Goal: Task Accomplishment & Management: Complete application form

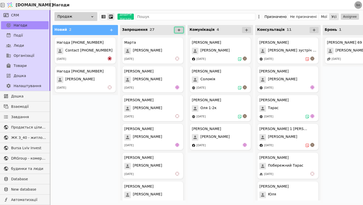
click at [178, 30] on icon at bounding box center [179, 30] width 5 height 5
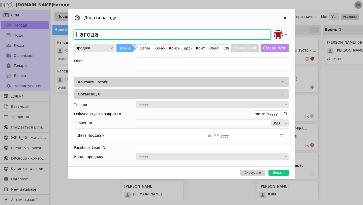
click at [137, 36] on input "Нагода" at bounding box center [172, 34] width 196 height 10
type input "[PERSON_NAME]"
type input "Федчиши"
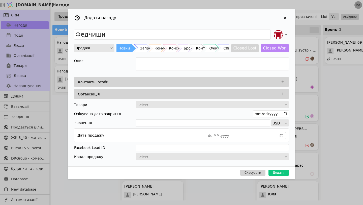
click at [263, 84] on div "Контактні особи" at bounding box center [183, 81] width 210 height 7
click at [281, 81] on icon "Add Opportunity" at bounding box center [282, 81] width 5 height 5
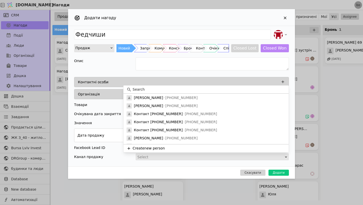
click at [229, 87] on input at bounding box center [208, 89] width 153 height 5
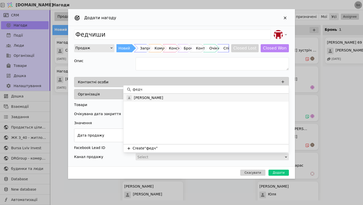
type input "федч"
click at [203, 94] on div "[PERSON_NAME]" at bounding box center [205, 97] width 165 height 8
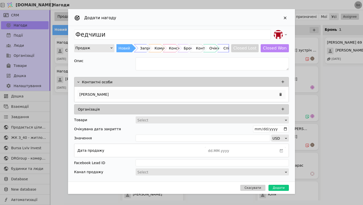
click at [199, 96] on div "[PERSON_NAME]" at bounding box center [181, 94] width 208 height 9
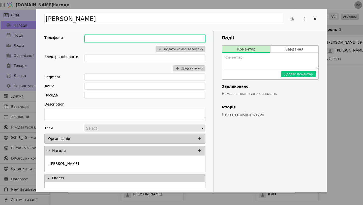
click at [120, 42] on input "Add Opportunity" at bounding box center [144, 38] width 121 height 7
click at [117, 39] on input "ч" at bounding box center [144, 38] width 121 height 7
paste input "[PHONE_NUMBER]"
type input "[PHONE_NUMBER]"
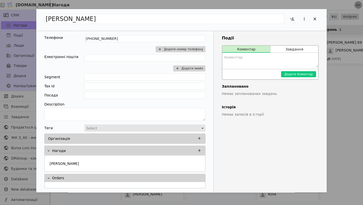
click at [251, 58] on textarea "Add Opportunity" at bounding box center [270, 60] width 96 height 15
click at [318, 18] on div "Add Opportunity" at bounding box center [315, 19] width 8 height 8
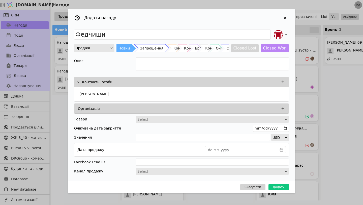
click at [146, 46] on div "Запрошення" at bounding box center [151, 48] width 23 height 8
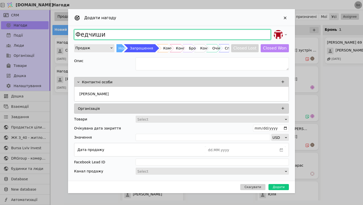
click at [115, 30] on input "Федчиши" at bounding box center [172, 34] width 196 height 10
type input "[PERSON_NAME]"
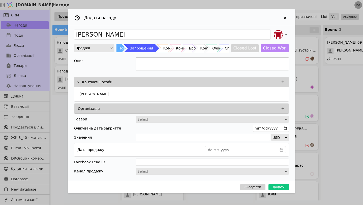
click at [154, 66] on textarea "Add Opportunity" at bounding box center [212, 63] width 153 height 13
type textarea "С"
type textarea "ЖК"
click at [153, 40] on div "[PERSON_NAME] Новий Запрошення Комунікація Консультація Бронь Контракт Очікуван…" at bounding box center [181, 103] width 227 height 154
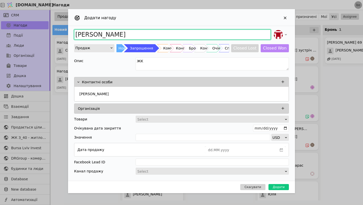
click at [153, 36] on input "[PERSON_NAME]" at bounding box center [172, 34] width 196 height 10
type input "[PERSON_NAME] З40"
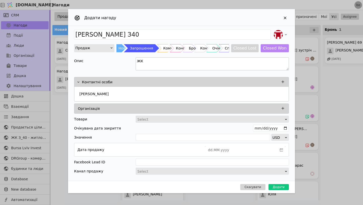
click at [153, 61] on textarea "ЖК" at bounding box center [212, 63] width 153 height 13
type textarea "[PERSON_NAME]"
click at [281, 186] on button "Додати" at bounding box center [278, 187] width 20 height 6
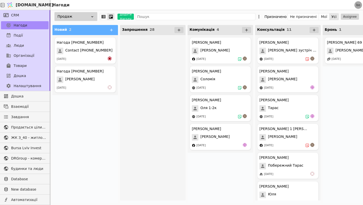
scroll to position [641, 0]
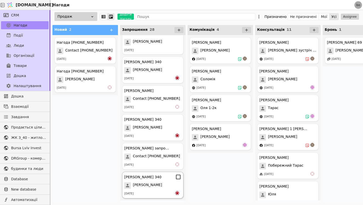
click at [164, 183] on div "[PERSON_NAME]" at bounding box center [152, 185] width 57 height 7
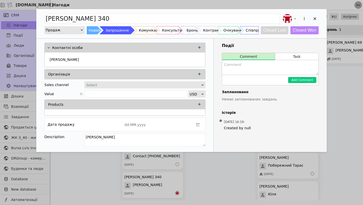
click at [259, 69] on textarea "Add Opportunity" at bounding box center [270, 67] width 96 height 15
type textarea "Надіслав запрошення на вайбер"
click at [313, 80] on button "Add Comment" at bounding box center [302, 80] width 28 height 6
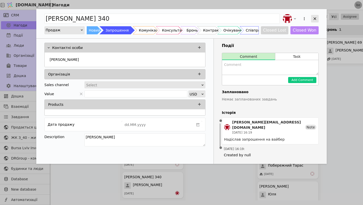
click at [314, 19] on icon "Add Opportunity" at bounding box center [314, 18] width 5 height 5
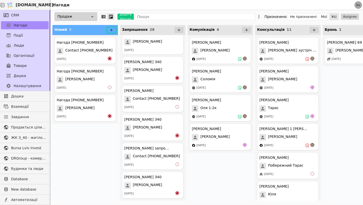
click at [114, 28] on button at bounding box center [111, 30] width 9 height 6
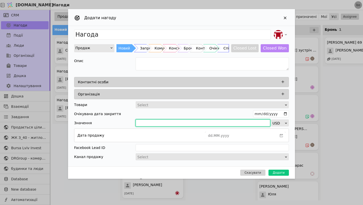
click at [149, 121] on input "Add Opportunity" at bounding box center [203, 122] width 134 height 7
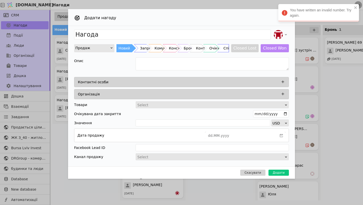
click at [165, 83] on div "Контактні особи" at bounding box center [183, 81] width 210 height 7
click at [284, 83] on icon "Add Opportunity" at bounding box center [282, 81] width 5 height 5
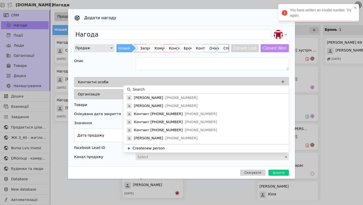
click at [164, 90] on input at bounding box center [208, 89] width 153 height 5
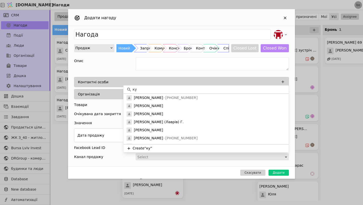
type input "к"
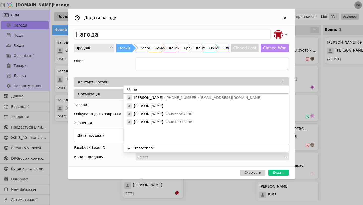
type input "п"
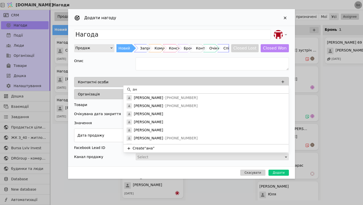
type input "[PERSON_NAME]"
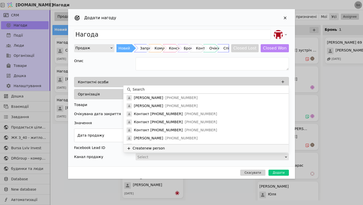
click at [148, 147] on button "Create new person" at bounding box center [205, 148] width 165 height 8
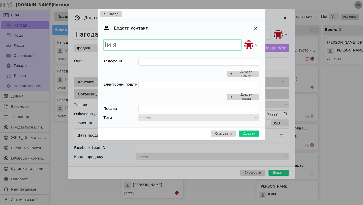
click at [135, 46] on input "Add Opportunity" at bounding box center [173, 45] width 138 height 10
type input "[PERSON_NAME]"
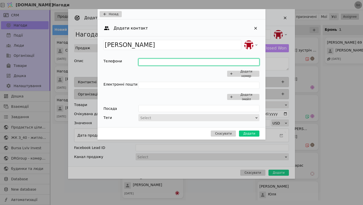
click at [202, 60] on input "Add Opportunity" at bounding box center [198, 61] width 121 height 7
type input "0983219926"
click at [245, 137] on div "Скасувати Додати" at bounding box center [181, 133] width 168 height 12
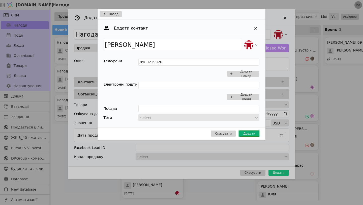
click at [246, 132] on button "Додати" at bounding box center [249, 133] width 20 height 6
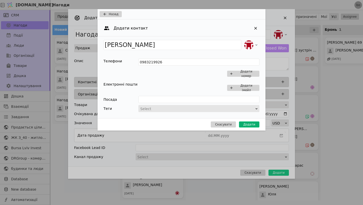
type input "Нагода [PERSON_NAME]"
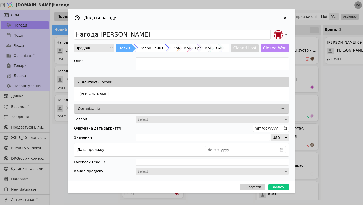
click at [140, 46] on div "Запрошення" at bounding box center [151, 48] width 23 height 8
click at [152, 61] on textarea "Add Opportunity" at bounding box center [212, 63] width 153 height 13
type textarea "[PERSON_NAME]"
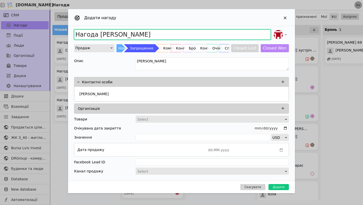
click at [152, 37] on input "Нагода [PERSON_NAME]" at bounding box center [172, 34] width 196 height 10
click at [97, 33] on input "Нагода [PERSON_NAME]" at bounding box center [172, 34] width 196 height 10
click at [124, 34] on input "[PERSON_NAME]" at bounding box center [172, 34] width 196 height 10
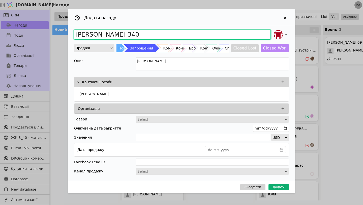
type input "[PERSON_NAME] З40"
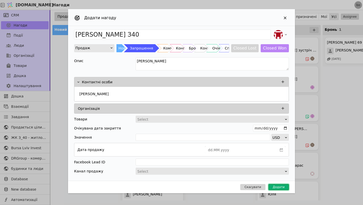
click at [277, 185] on button "Додати" at bounding box center [278, 187] width 20 height 6
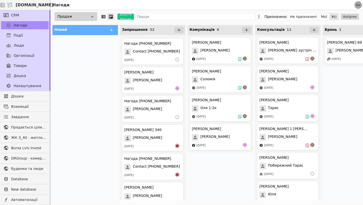
scroll to position [756, 0]
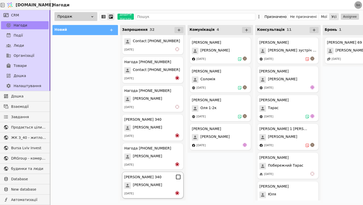
click at [154, 180] on div "[PERSON_NAME] З40 [PERSON_NAME] [DATE]" at bounding box center [152, 184] width 61 height 27
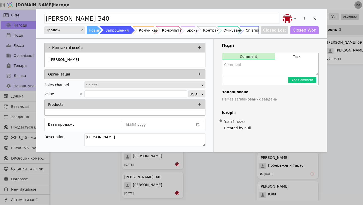
click at [240, 69] on textarea "Add Opportunity" at bounding box center [270, 67] width 96 height 15
type textarea "[PERSON_NAME]"
type textarea "Надіслав запрошення"
click at [314, 79] on button "Add Comment" at bounding box center [302, 80] width 28 height 6
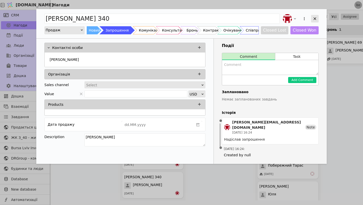
click at [315, 15] on div "Add Opportunity" at bounding box center [315, 19] width 8 height 8
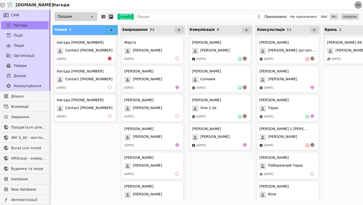
click at [112, 30] on icon at bounding box center [111, 30] width 5 height 5
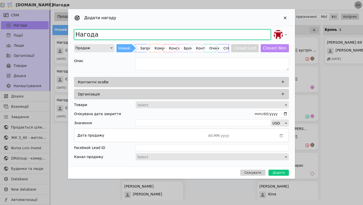
click at [118, 32] on input "Нагода" at bounding box center [172, 34] width 196 height 10
type input "[PERSON_NAME]"
type input "Д"
type input "[PERSON_NAME] З40"
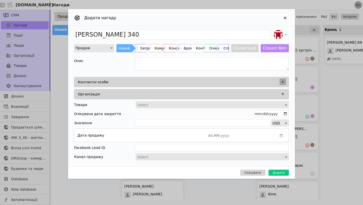
click at [284, 85] on button "Add Opportunity" at bounding box center [282, 81] width 7 height 7
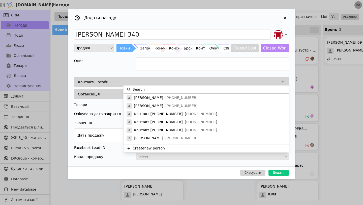
click at [199, 90] on input at bounding box center [208, 89] width 153 height 5
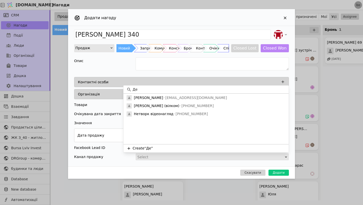
type input "Д"
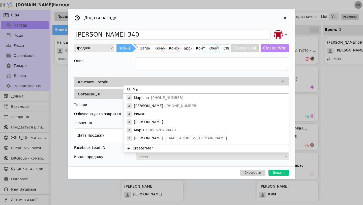
type input "М"
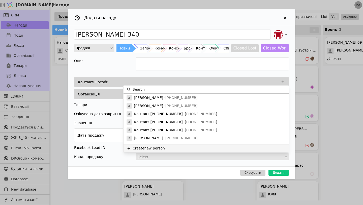
click at [170, 146] on button "Create new person" at bounding box center [205, 148] width 165 height 8
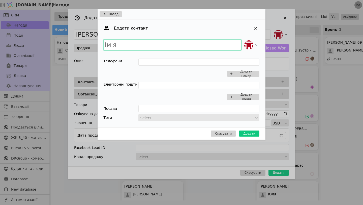
click at [155, 49] on input "Add Opportunity" at bounding box center [173, 45] width 138 height 10
type input "Масимів [PERSON_NAME]"
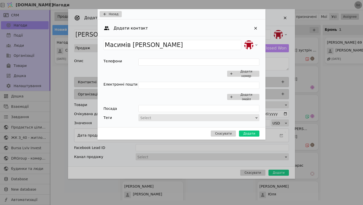
click at [172, 58] on div "Масимів [PERSON_NAME] Телефони Додати номер Електронні пошти Додати імейл Посад…" at bounding box center [181, 81] width 168 height 91
click at [172, 61] on input "Add Opportunity" at bounding box center [198, 61] width 121 height 7
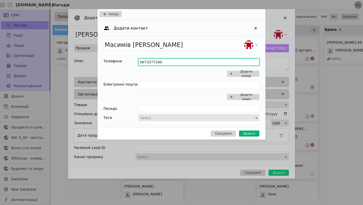
type input "0673377260"
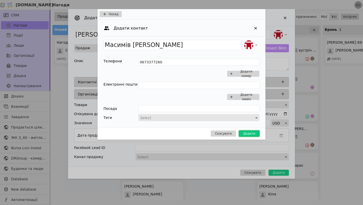
click at [251, 136] on button "Додати" at bounding box center [249, 133] width 20 height 6
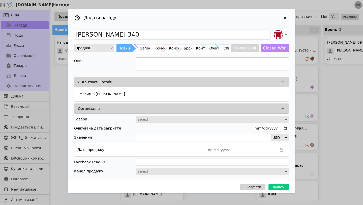
click at [182, 69] on textarea "Add Opportunity" at bounding box center [212, 63] width 153 height 13
type textarea "[PERSON_NAME]"
click at [145, 52] on div "Запрошення" at bounding box center [151, 48] width 23 height 8
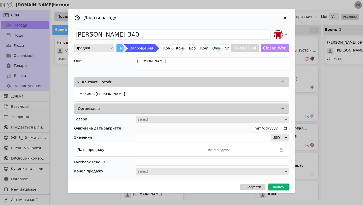
click at [278, 184] on button "Додати" at bounding box center [278, 187] width 20 height 6
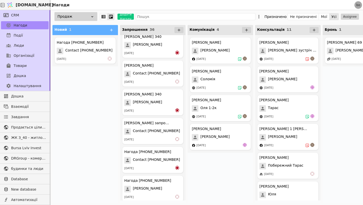
scroll to position [871, 0]
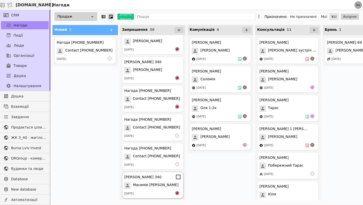
click at [146, 189] on div "[PERSON_NAME] З40 Масимів [PERSON_NAME] [DATE]" at bounding box center [152, 184] width 61 height 27
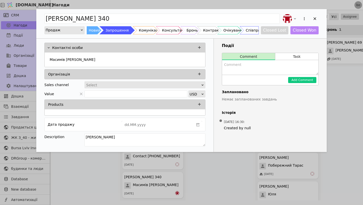
click at [267, 68] on textarea "Add Opportunity" at bounding box center [270, 67] width 96 height 15
type textarea "Надіслав запрошення"
click at [303, 78] on button "Add Comment" at bounding box center [302, 80] width 28 height 6
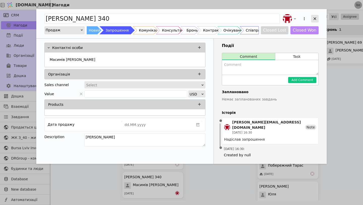
click at [315, 17] on icon "Add Opportunity" at bounding box center [314, 18] width 5 height 5
